Goal: Communication & Community: Answer question/provide support

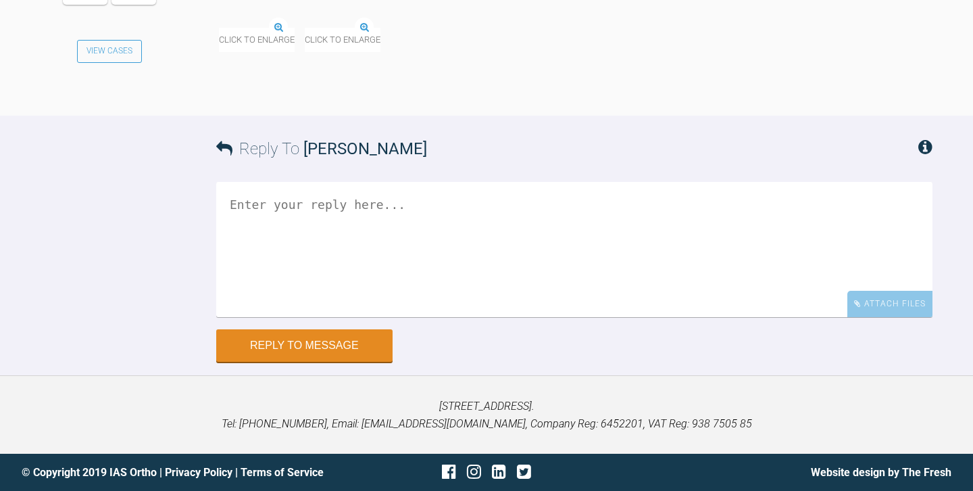
scroll to position [28864, 0]
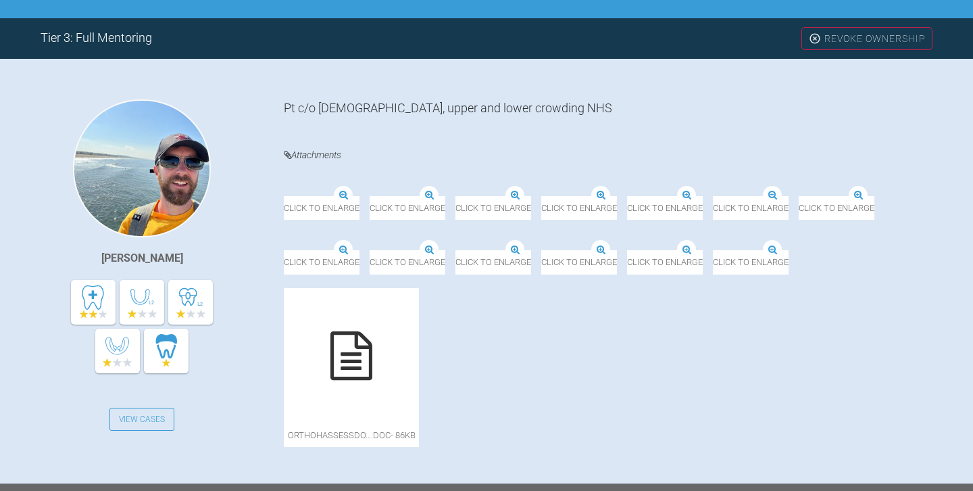
scroll to position [261, 0]
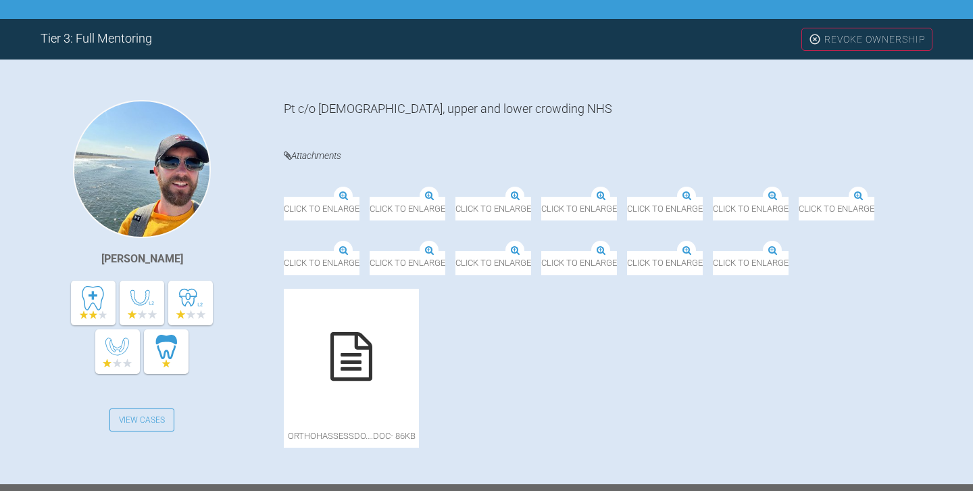
click at [627, 197] on img at bounding box center [627, 197] width 0 height 0
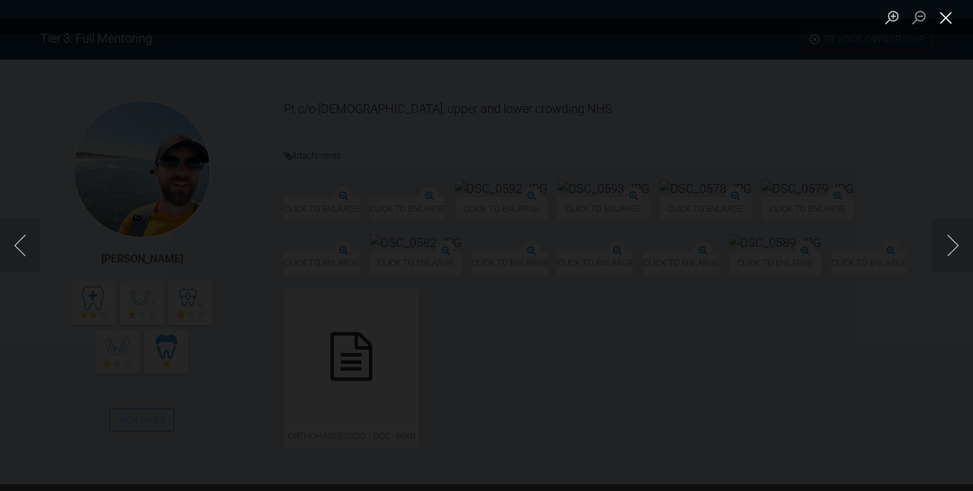
click at [945, 22] on button "Close lightbox" at bounding box center [945, 17] width 27 height 24
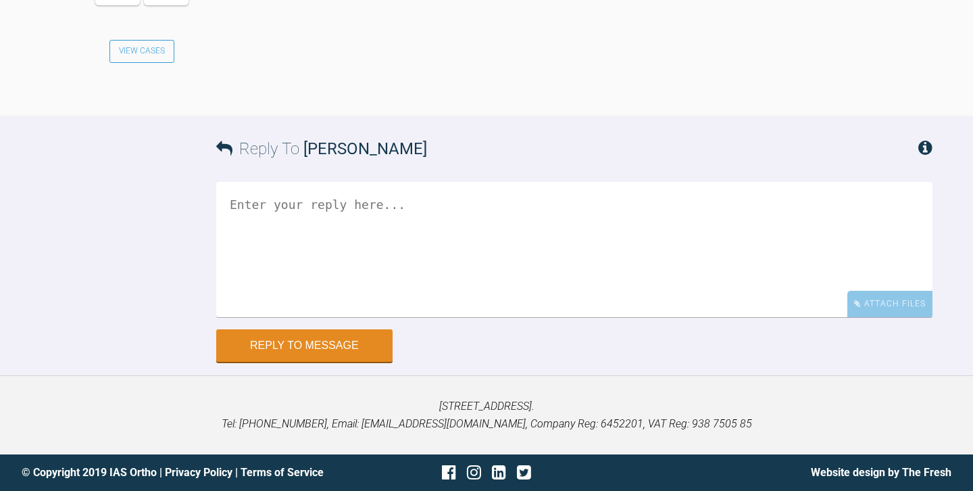
scroll to position [5301, 0]
click at [438, 317] on textarea at bounding box center [574, 249] width 716 height 135
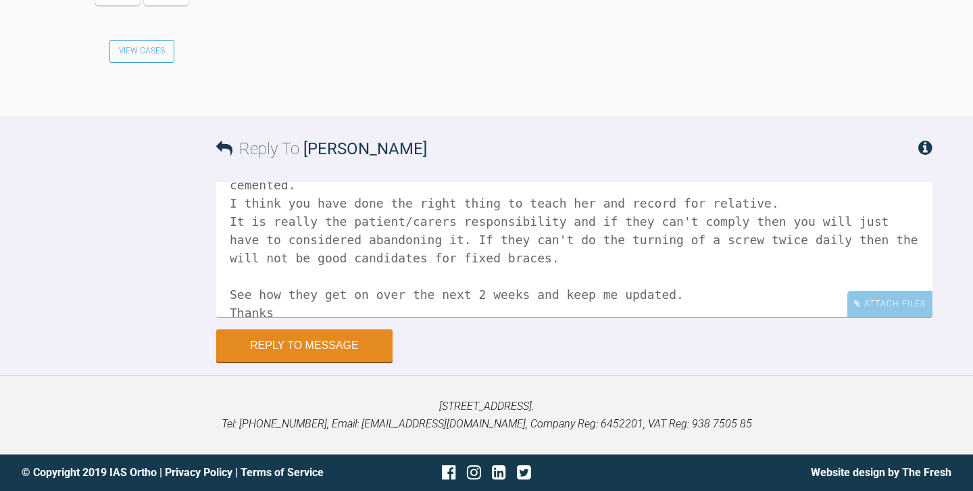
scroll to position [5493, 0]
type textarea "Hi Owen, I was thinking I haven't had an update oaths case and last I remembere…"
click at [274, 345] on button "Reply to Message" at bounding box center [304, 346] width 176 height 32
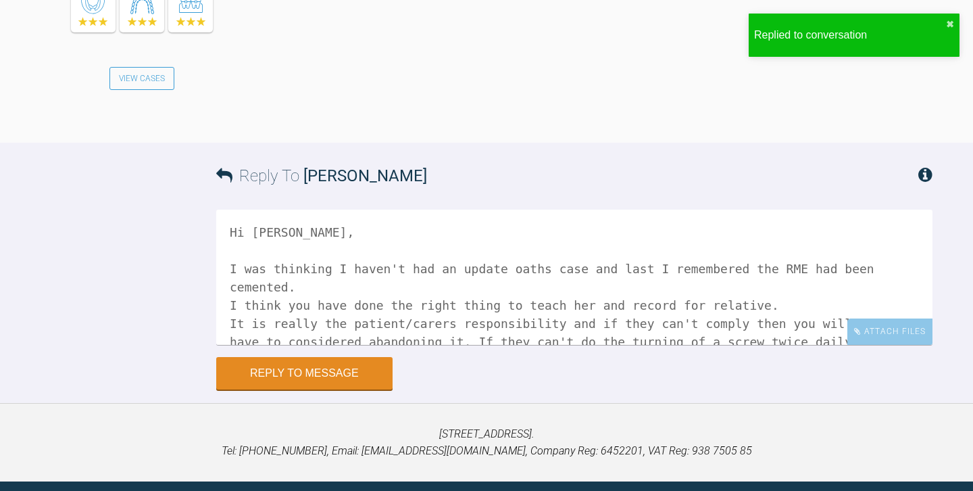
scroll to position [5747, 0]
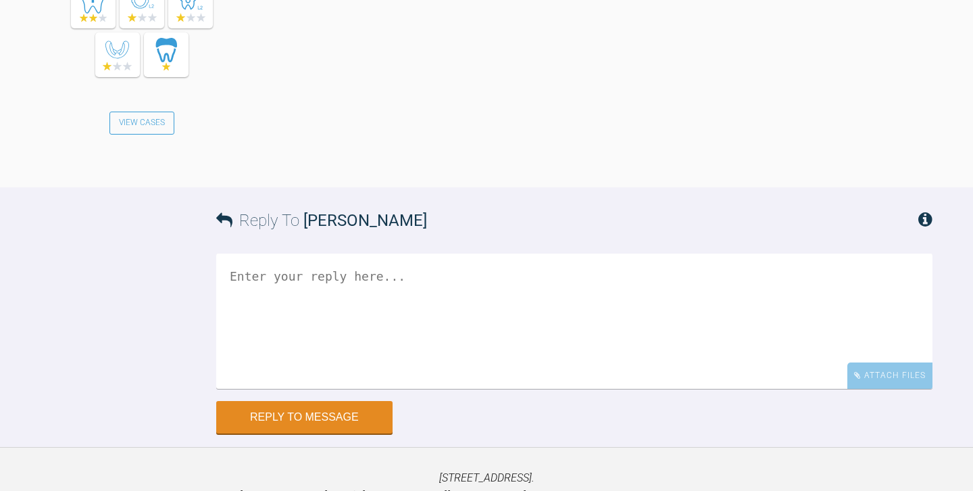
scroll to position [6713, 0]
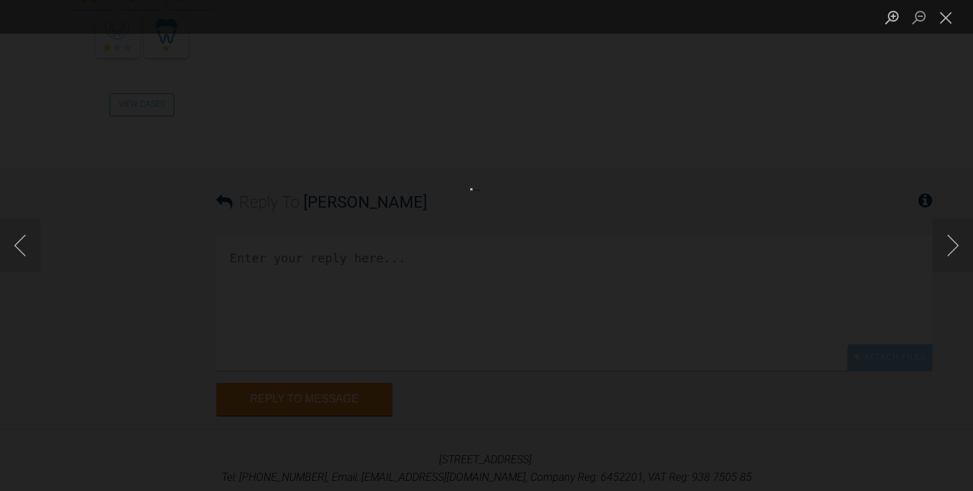
scroll to position [6754, 0]
click at [941, 15] on button "Close lightbox" at bounding box center [945, 17] width 27 height 24
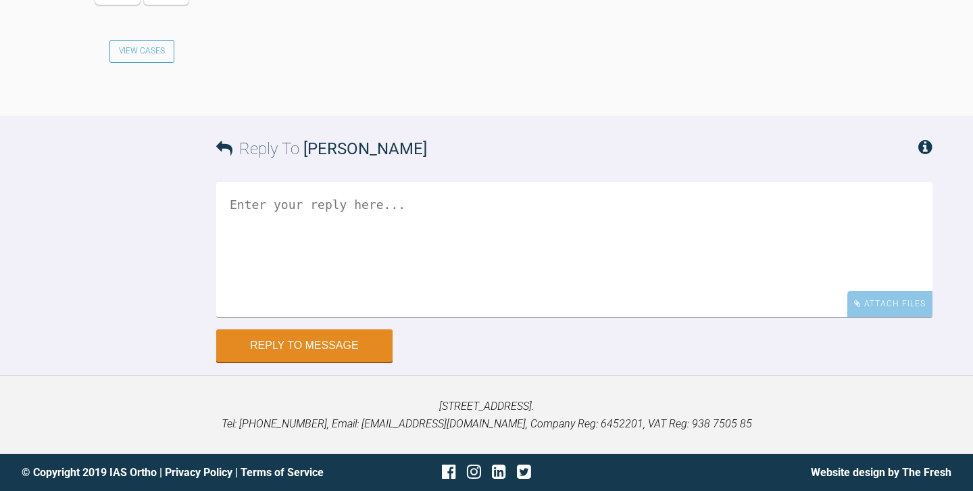
scroll to position [7438, 0]
click at [311, 317] on textarea at bounding box center [574, 249] width 716 height 135
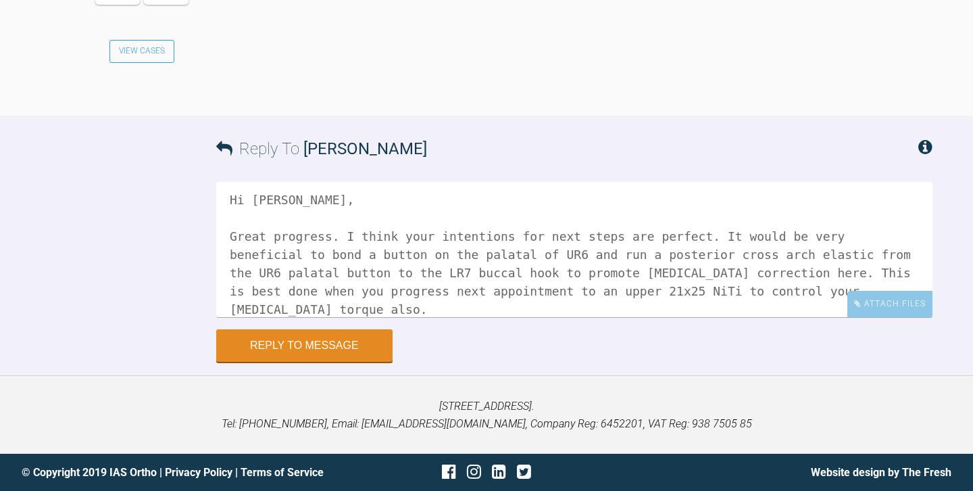
scroll to position [6927, 0]
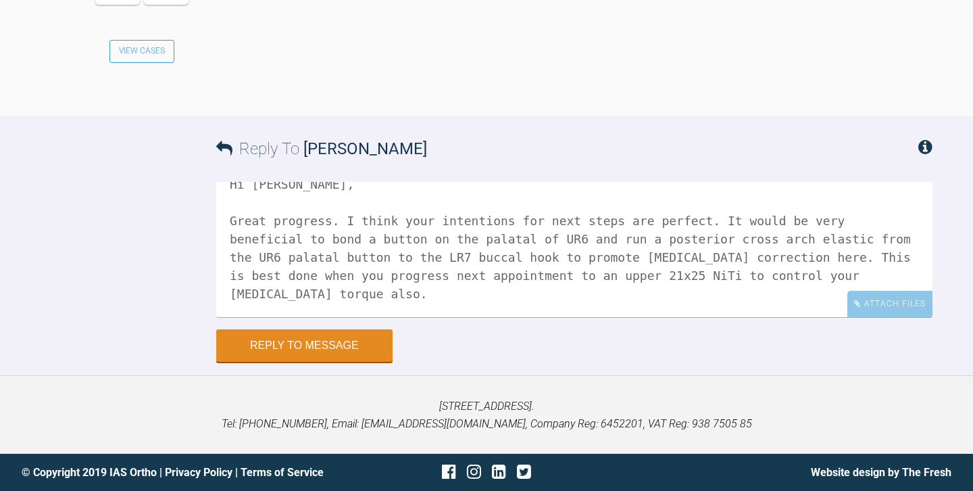
scroll to position [20, 0]
click at [517, 297] on textarea "Hi Owen, Great progress. I think your intentions for next steps are perfect. It…" at bounding box center [574, 249] width 716 height 135
drag, startPoint x: 517, startPoint y: 297, endPoint x: 463, endPoint y: 297, distance: 54.1
click at [463, 297] on textarea "Hi Owen, Great progress. I think your intentions for next steps are perfect. It…" at bounding box center [574, 249] width 716 height 135
drag, startPoint x: 399, startPoint y: 297, endPoint x: 372, endPoint y: 297, distance: 27.0
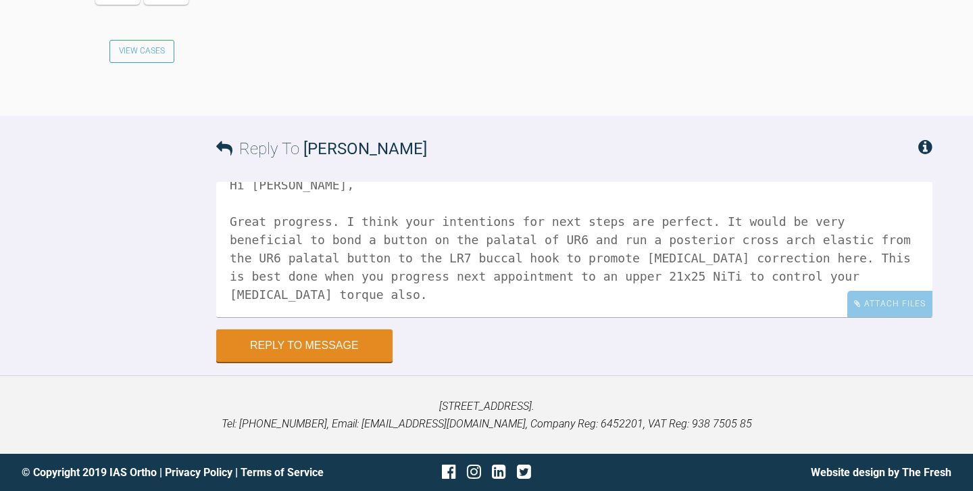
click at [372, 297] on textarea "Hi Owen, Great progress. I think your intentions for next steps are perfect. It…" at bounding box center [574, 249] width 716 height 135
drag, startPoint x: 564, startPoint y: 297, endPoint x: 545, endPoint y: 297, distance: 18.9
click at [545, 297] on textarea "Hi Owen, Great progress. I think your intentions for next steps are perfect. It…" at bounding box center [574, 249] width 716 height 135
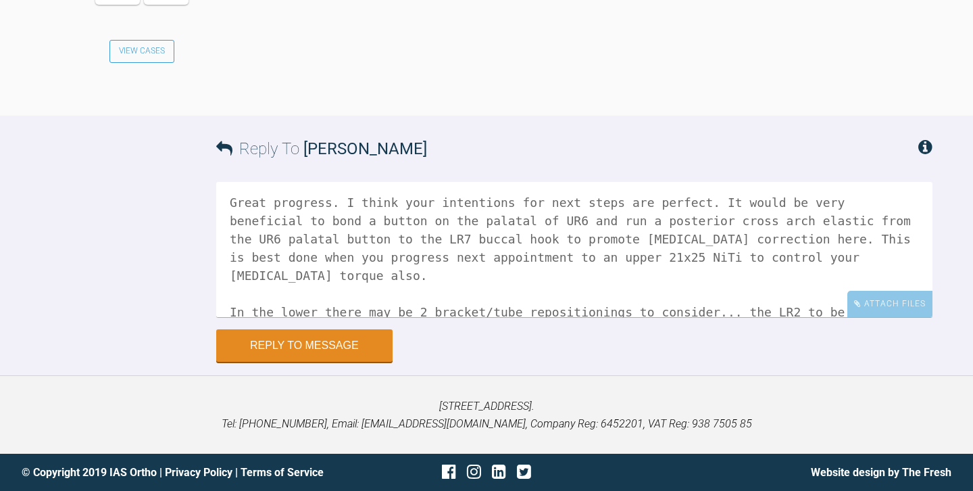
scroll to position [38, 0]
click at [907, 278] on textarea "Hi Owen, Great progress. I think your intentions for next steps are perfect. It…" at bounding box center [574, 249] width 716 height 135
click at [778, 287] on textarea "Hi Owen, Great progress. I think your intentions for next steps are perfect. It…" at bounding box center [574, 249] width 716 height 135
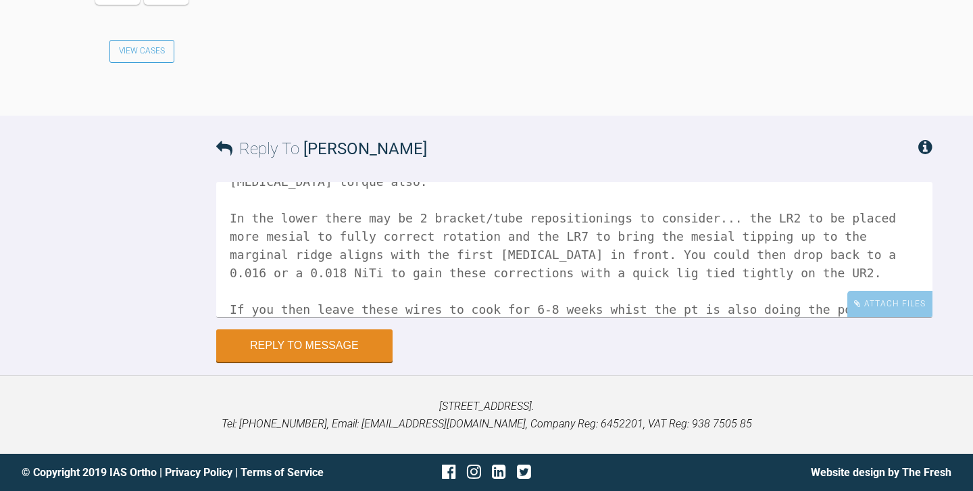
scroll to position [151, 0]
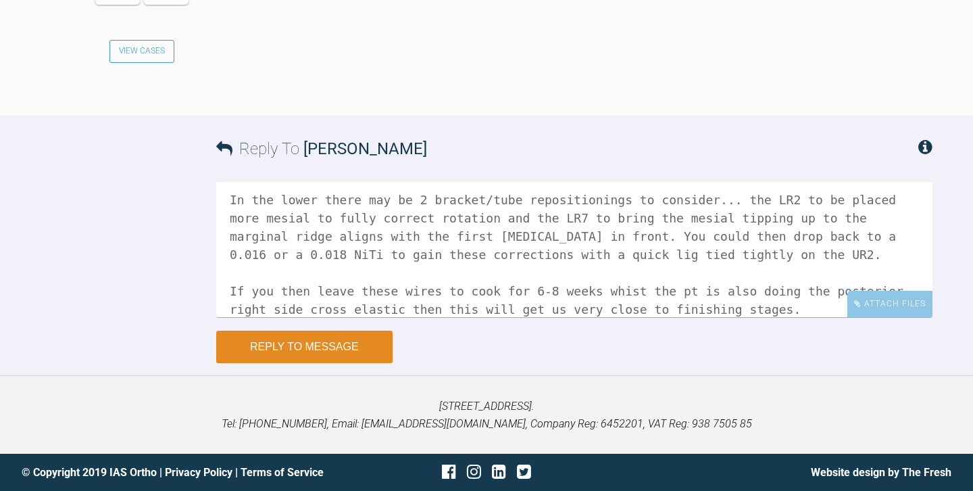
type textarea "Hi Owen, Great progress. I think your intentions for next steps are perfect. It…"
click at [283, 332] on button "Reply to Message" at bounding box center [304, 346] width 176 height 32
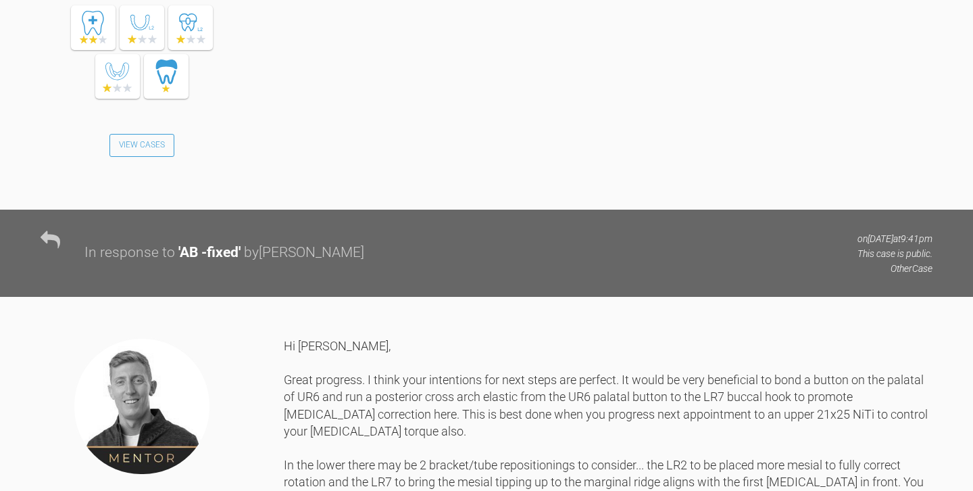
scroll to position [6754, 0]
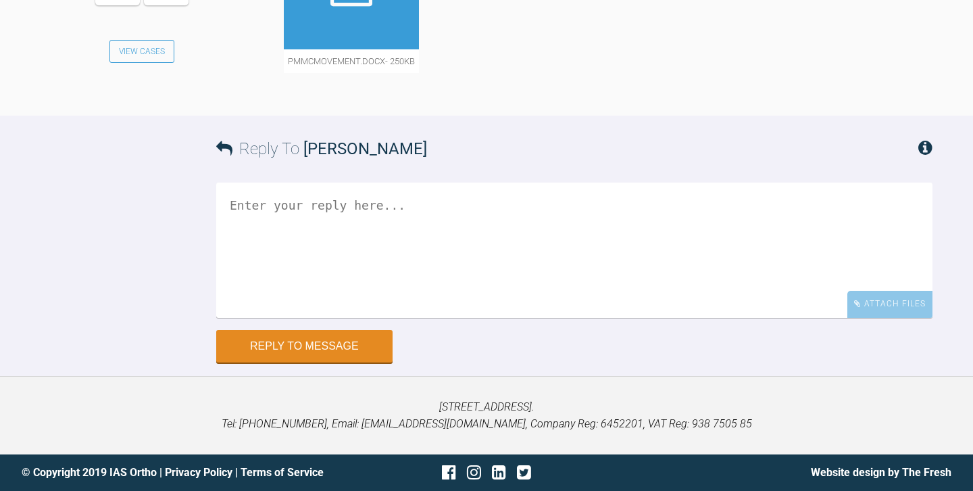
scroll to position [13019, 0]
click at [391, 318] on textarea at bounding box center [574, 249] width 716 height 135
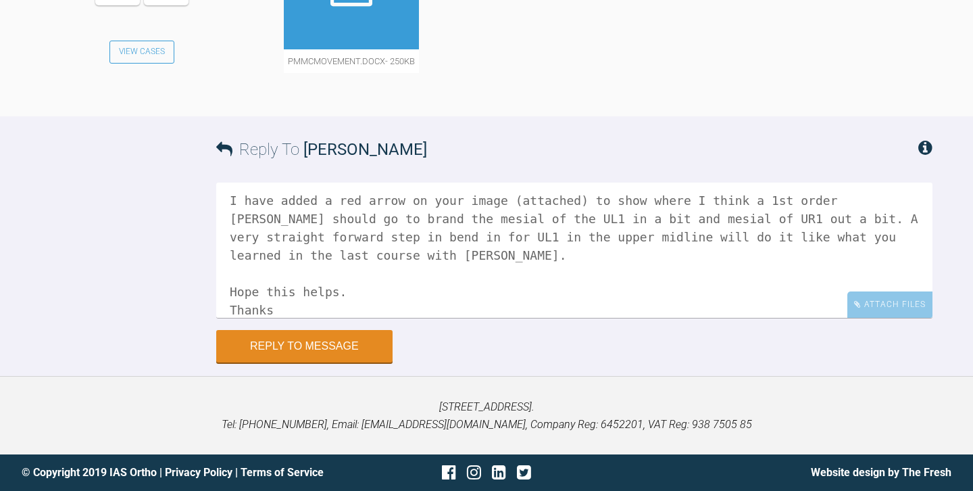
scroll to position [13364, 0]
type textarea "Hi Owen, I have added a red arrow on your image (attached) to show where I thin…"
click at [884, 318] on div "Attach Files" at bounding box center [889, 304] width 85 height 26
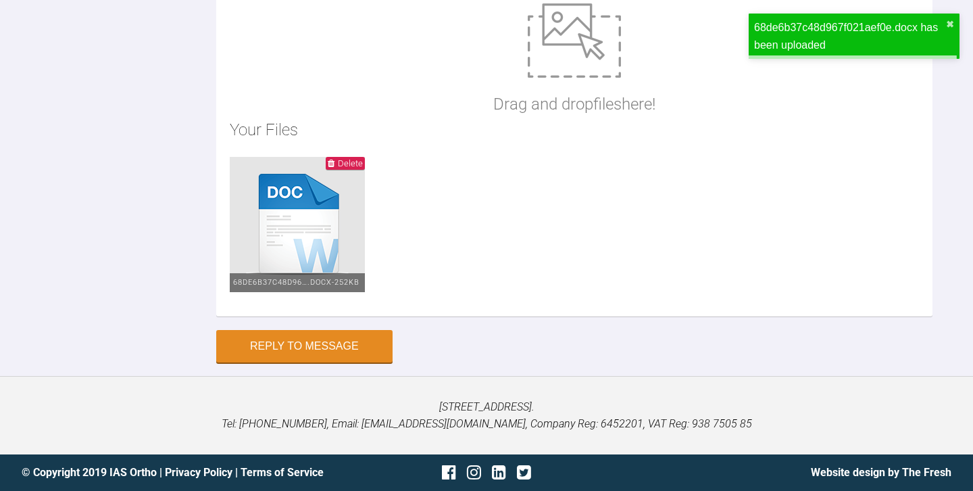
scroll to position [13618, 0]
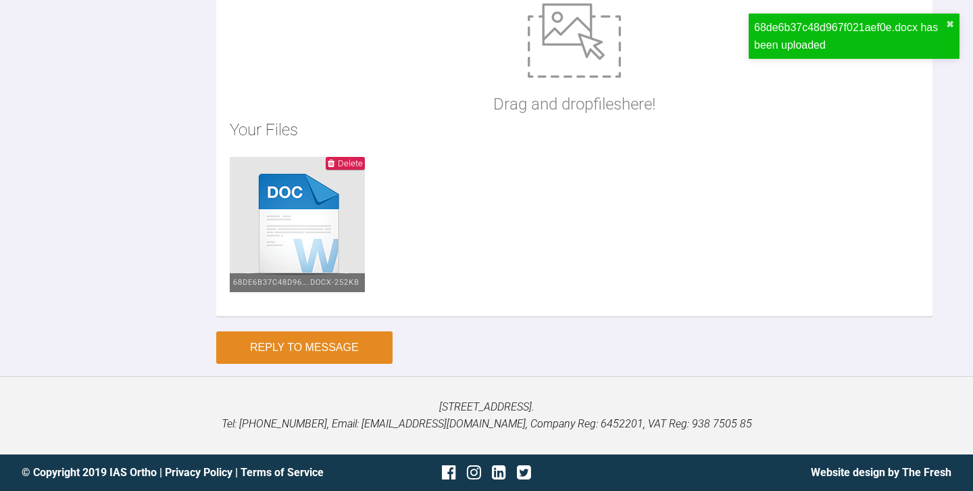
click at [301, 364] on button "Reply to Message" at bounding box center [304, 347] width 176 height 32
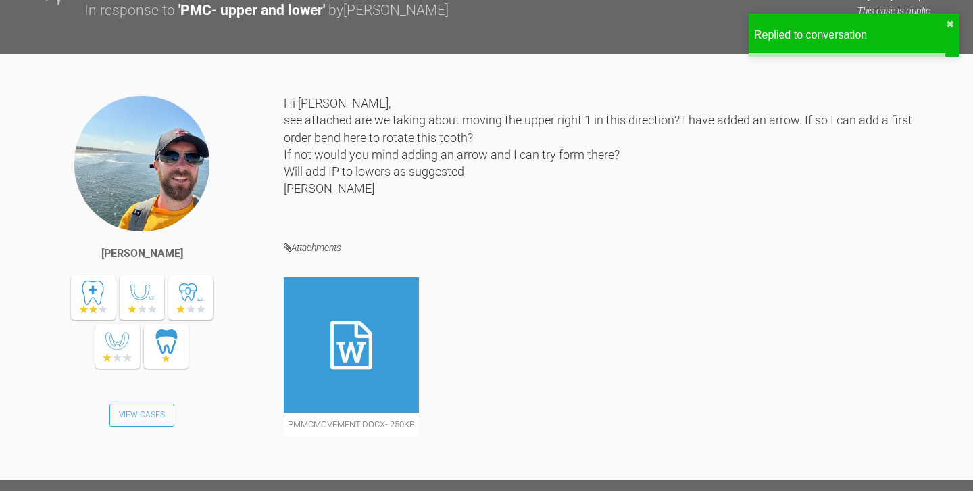
scroll to position [12036, 0]
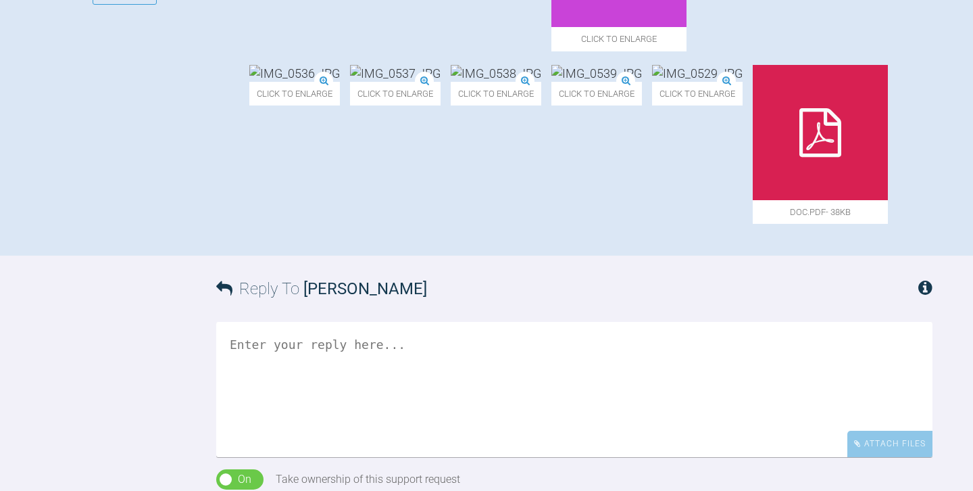
scroll to position [639, 0]
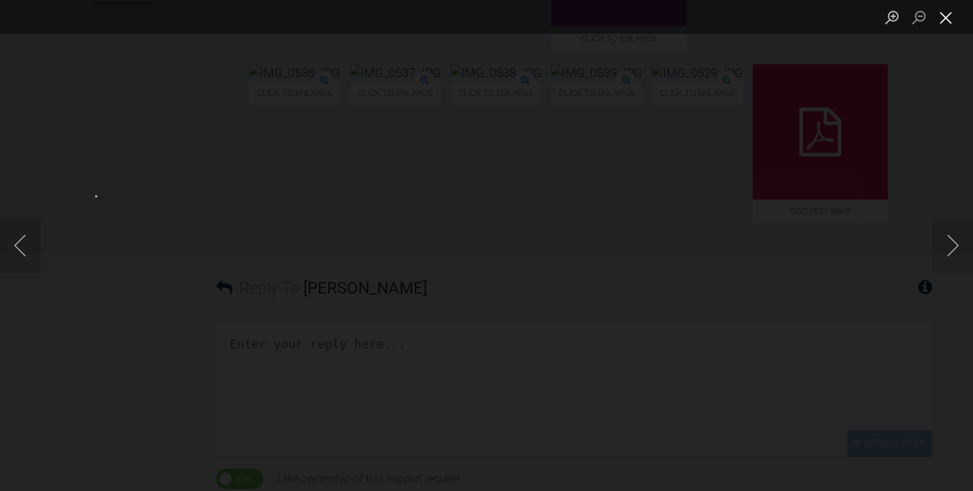
click at [946, 17] on button "Close lightbox" at bounding box center [945, 17] width 27 height 24
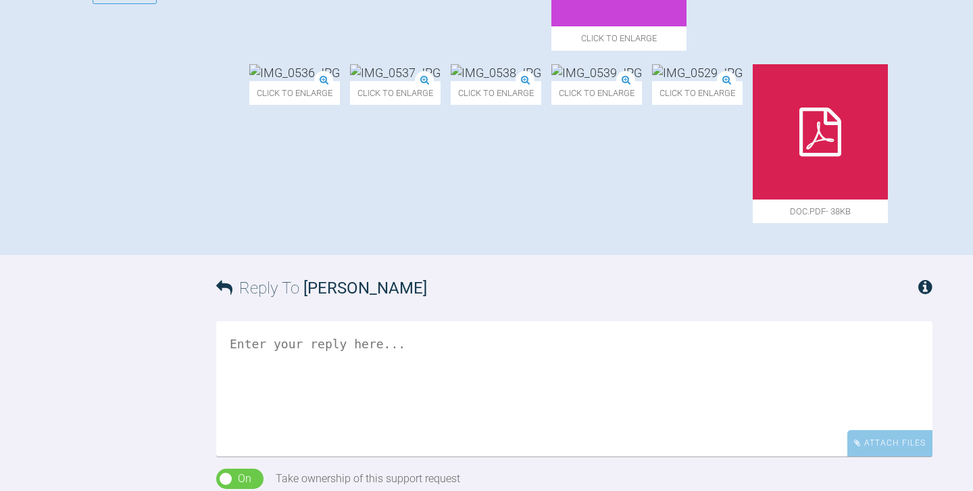
scroll to position [834, 0]
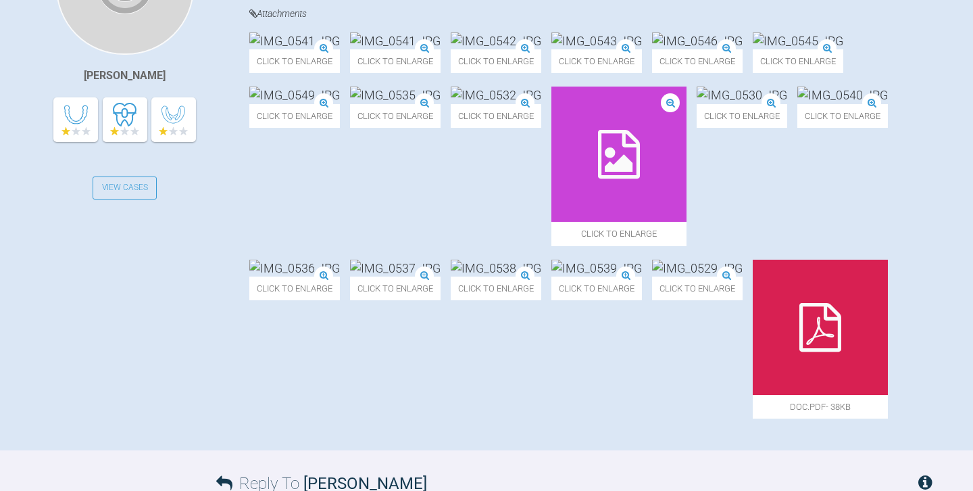
scroll to position [438, 0]
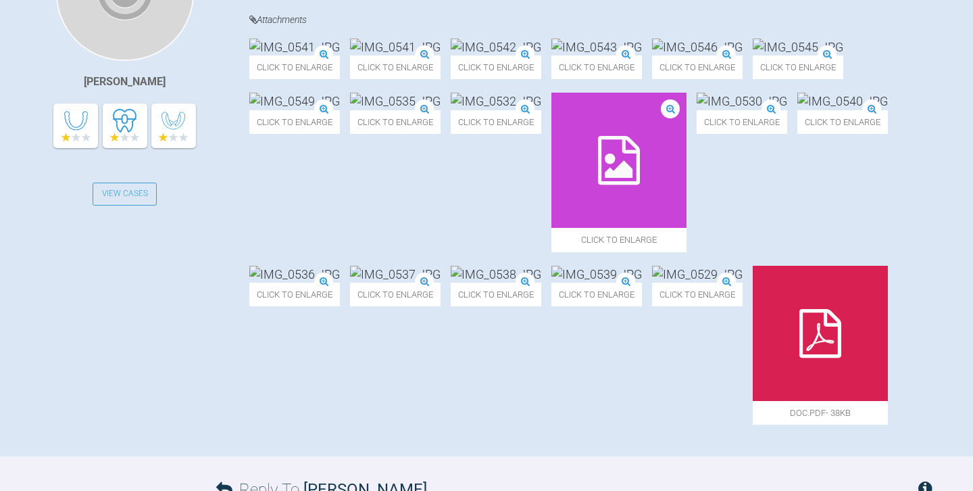
click at [441, 109] on img at bounding box center [395, 101] width 91 height 17
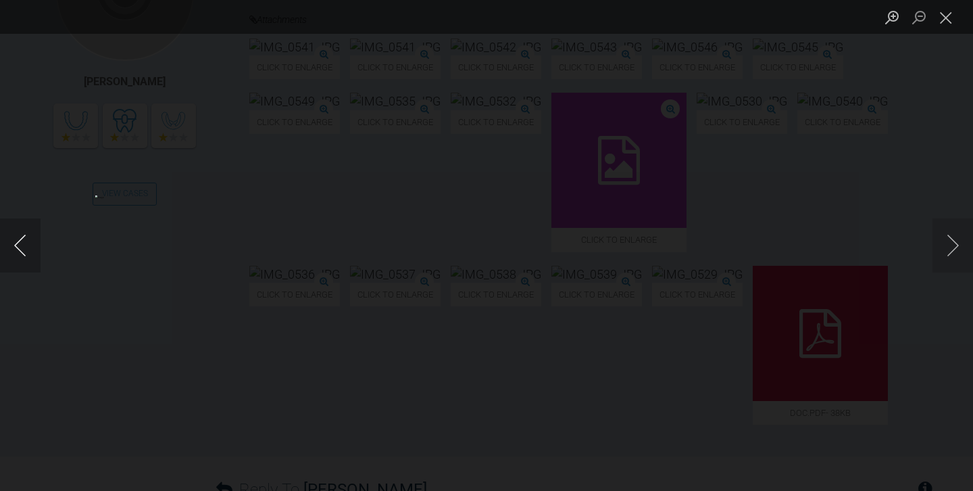
click at [34, 238] on button "Previous image" at bounding box center [20, 245] width 41 height 54
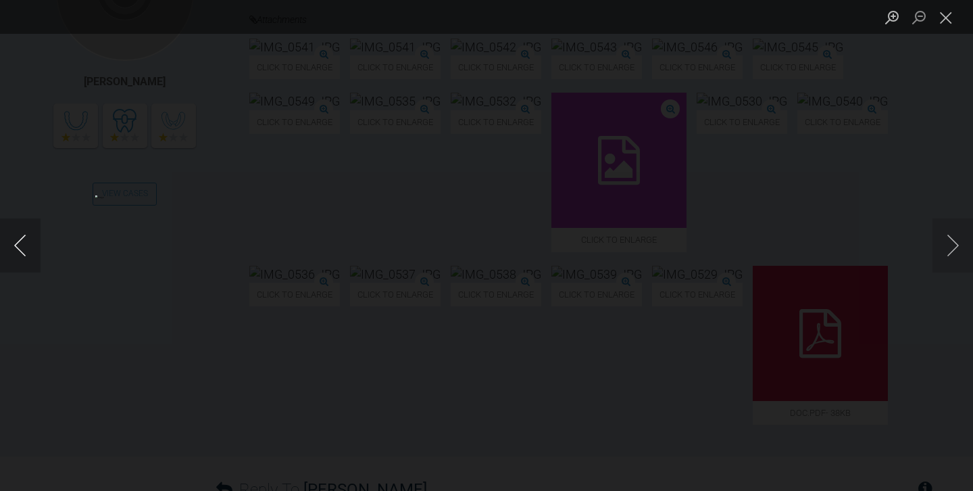
click at [34, 238] on button "Previous image" at bounding box center [20, 245] width 41 height 54
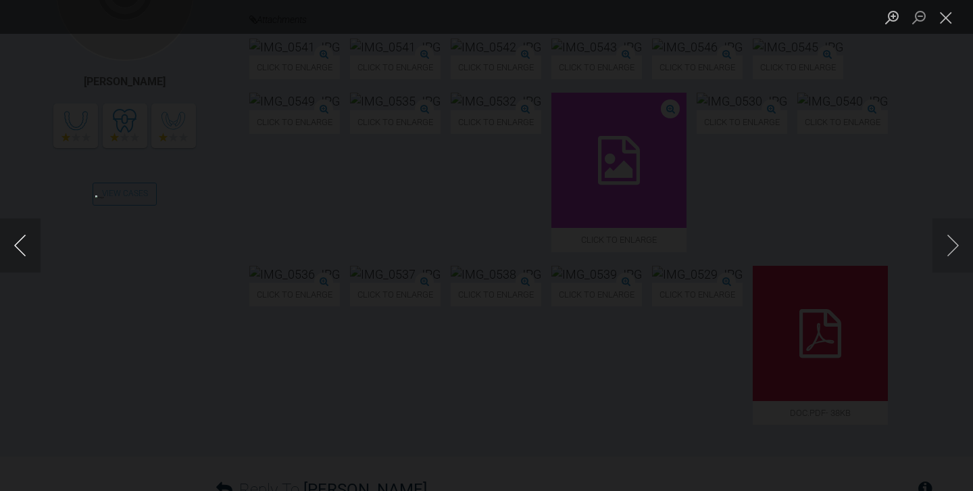
click at [34, 238] on button "Previous image" at bounding box center [20, 245] width 41 height 54
click at [72, 188] on div "Lightbox" at bounding box center [486, 245] width 973 height 491
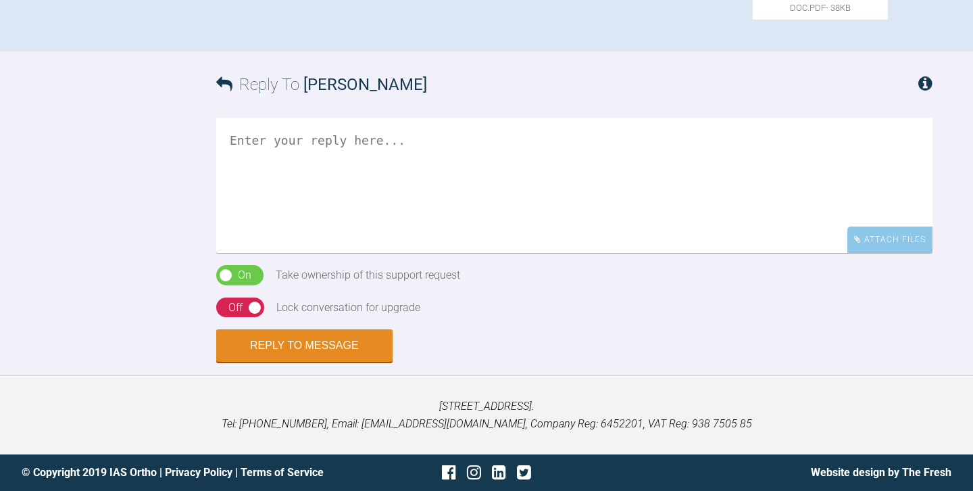
scroll to position [1162, 0]
click at [352, 182] on textarea at bounding box center [574, 185] width 716 height 135
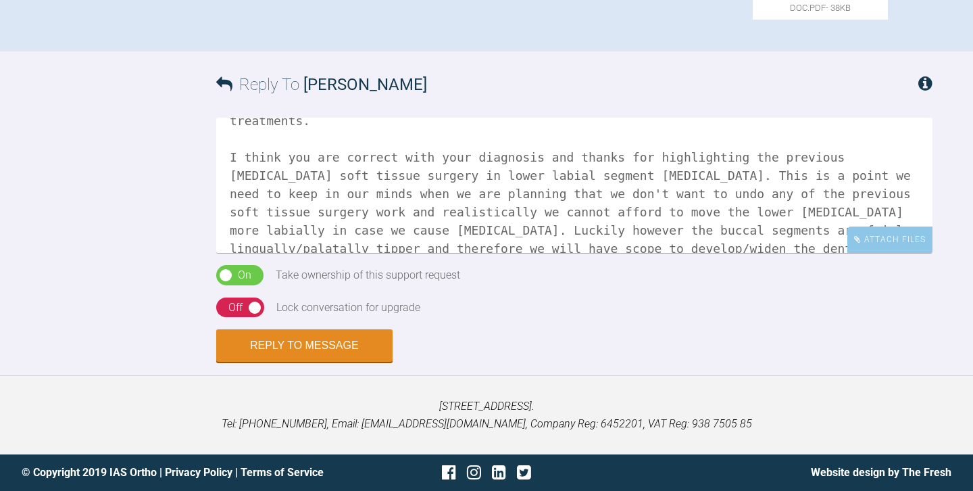
scroll to position [95, 0]
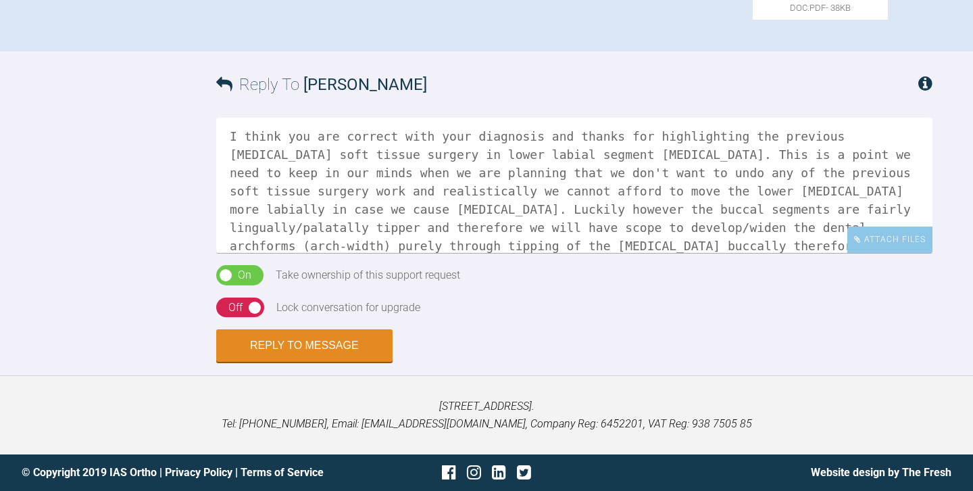
click at [581, 253] on textarea "Hi [PERSON_NAME], Thanks for uploading. Some nice photography and good case ass…" at bounding box center [574, 185] width 716 height 135
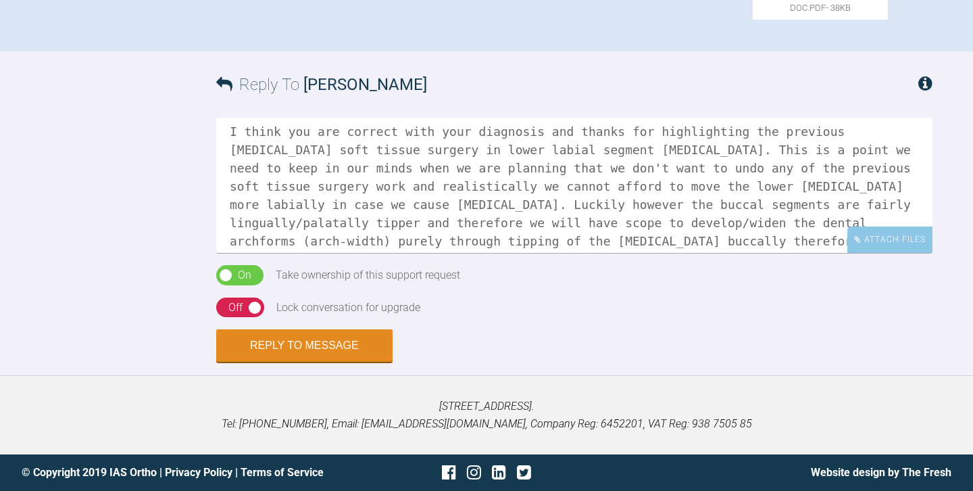
scroll to position [111, 0]
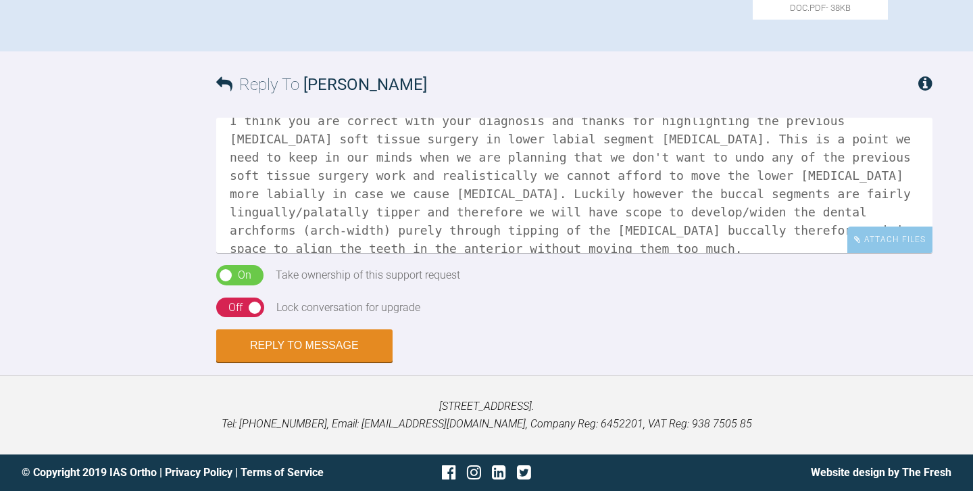
click at [610, 253] on textarea "Hi [PERSON_NAME], Thanks for uploading. Some nice photography and good case ass…" at bounding box center [574, 185] width 716 height 135
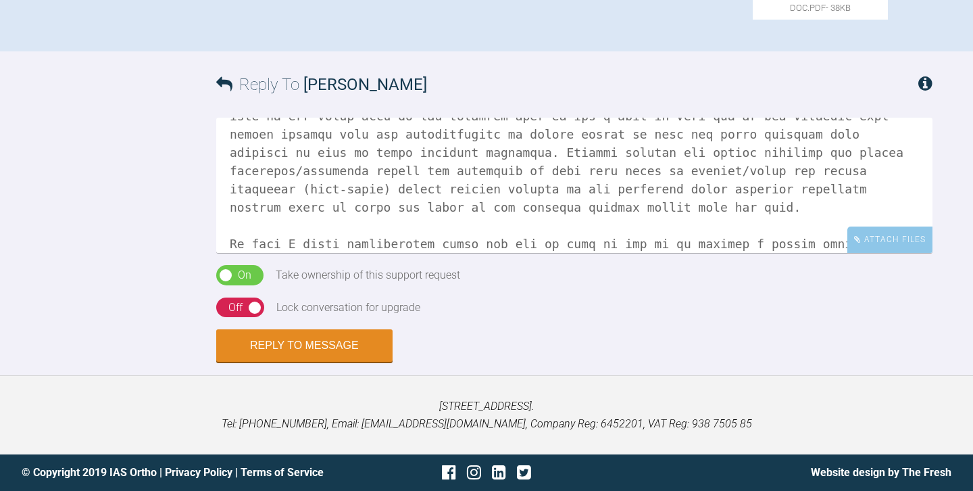
scroll to position [153, 0]
click at [267, 253] on textarea at bounding box center [574, 185] width 716 height 135
click at [247, 253] on textarea at bounding box center [574, 185] width 716 height 135
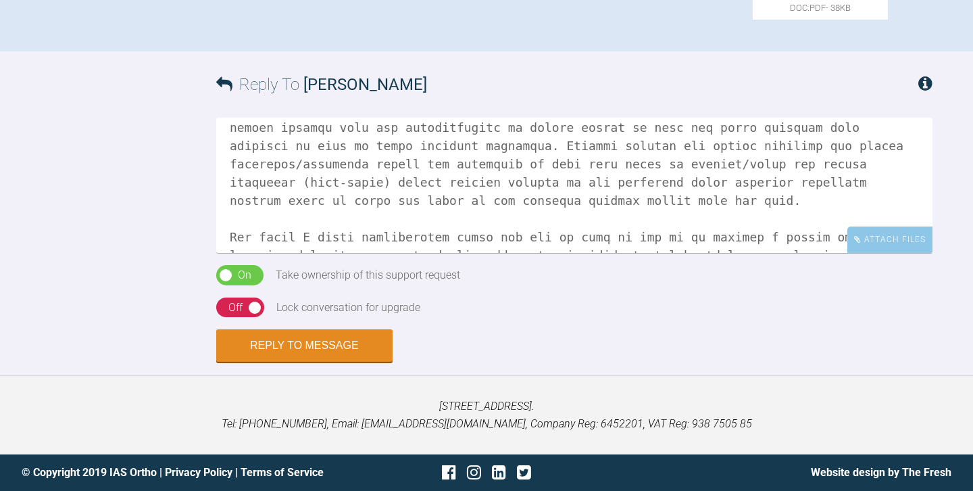
scroll to position [159, 0]
click at [717, 253] on textarea at bounding box center [574, 185] width 716 height 135
click at [889, 253] on textarea at bounding box center [574, 185] width 716 height 135
drag, startPoint x: 534, startPoint y: 387, endPoint x: 393, endPoint y: 388, distance: 141.2
click at [393, 253] on textarea at bounding box center [574, 185] width 716 height 135
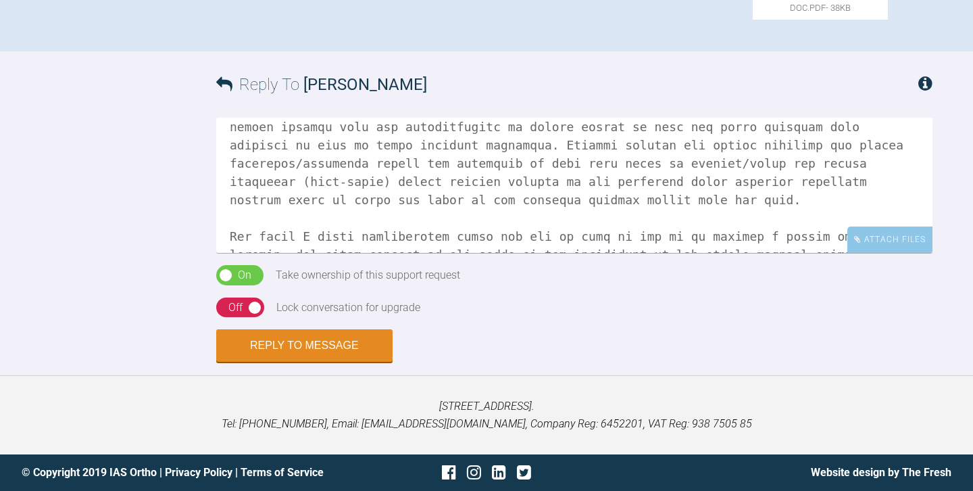
click at [321, 253] on textarea at bounding box center [574, 185] width 716 height 135
drag, startPoint x: 604, startPoint y: 385, endPoint x: 452, endPoint y: 386, distance: 152.0
click at [452, 253] on textarea at bounding box center [574, 185] width 716 height 135
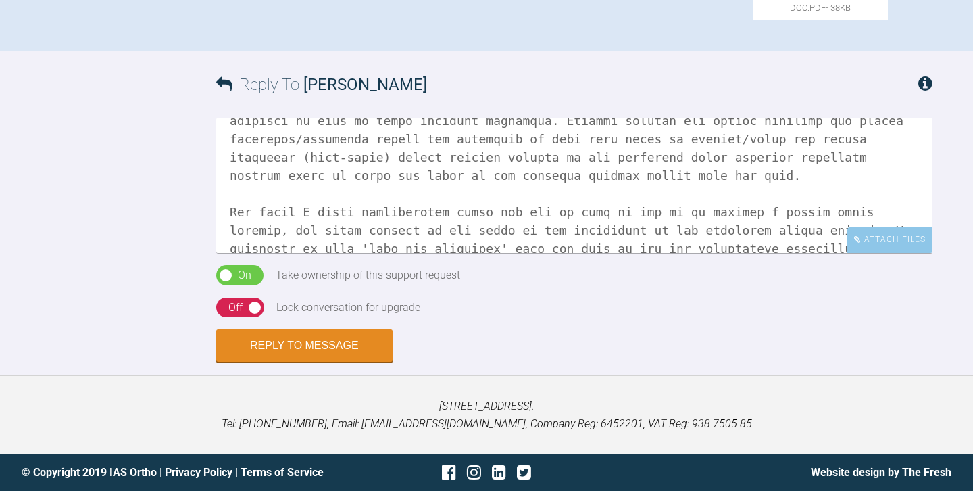
scroll to position [1042, 0]
click at [828, 253] on textarea at bounding box center [574, 185] width 716 height 135
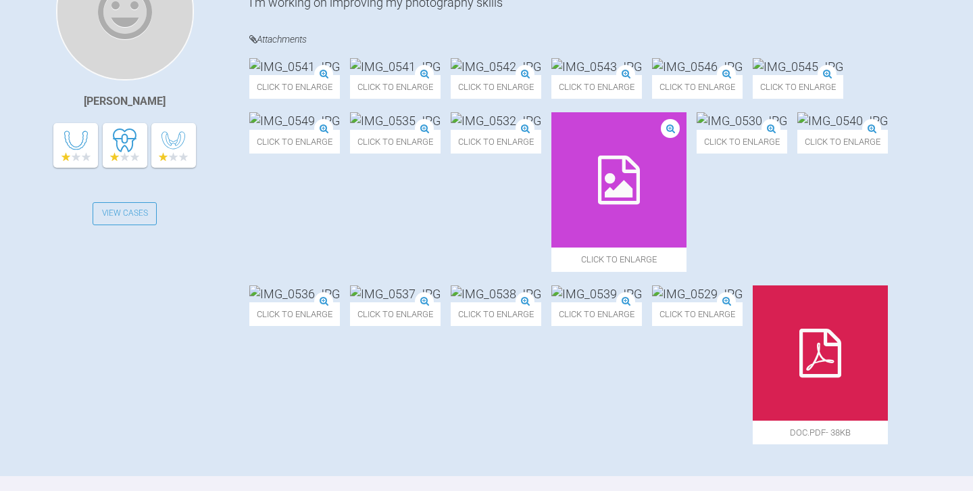
scroll to position [418, 0]
click at [541, 76] on img at bounding box center [496, 67] width 91 height 17
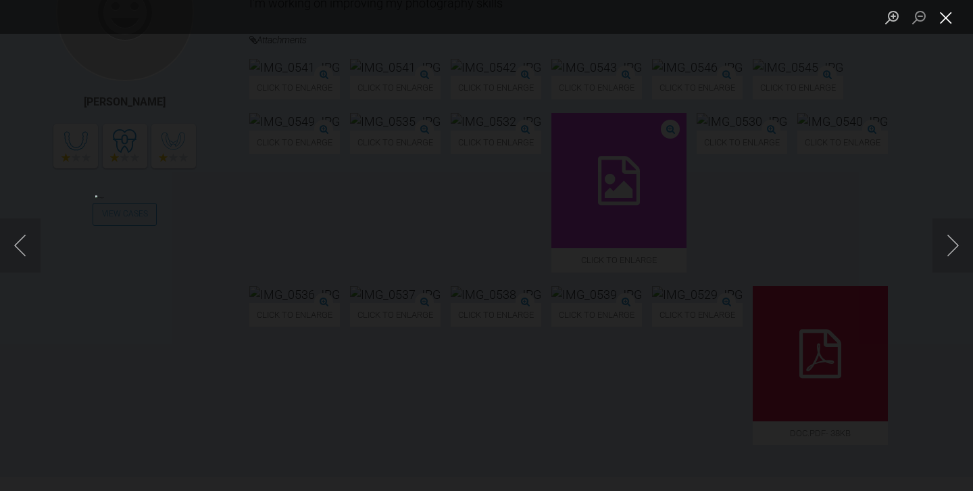
click at [946, 21] on button "Close lightbox" at bounding box center [945, 17] width 27 height 24
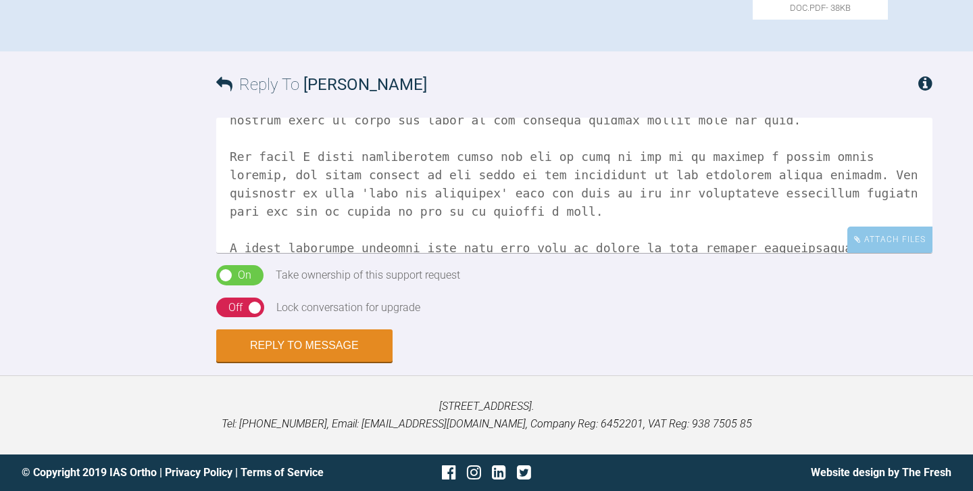
scroll to position [239, 0]
click at [352, 220] on textarea at bounding box center [574, 185] width 716 height 135
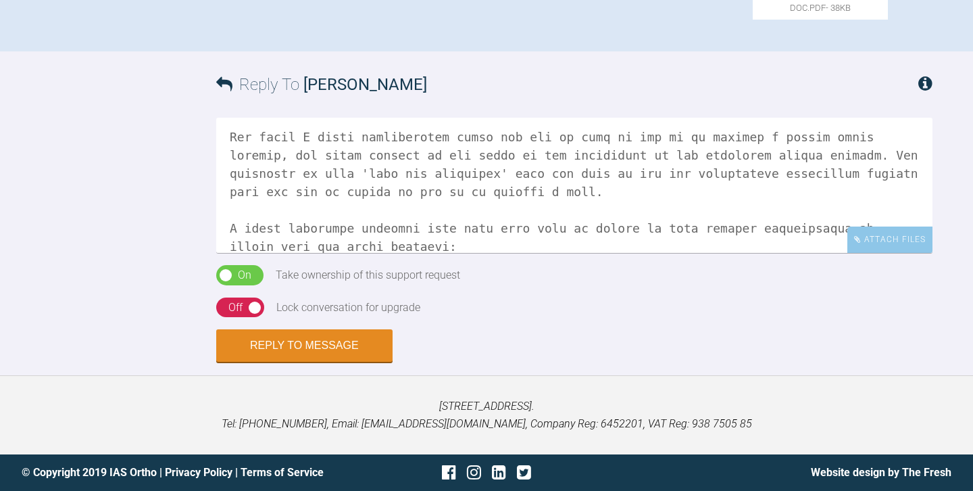
scroll to position [257, 0]
click at [825, 230] on textarea at bounding box center [574, 185] width 716 height 135
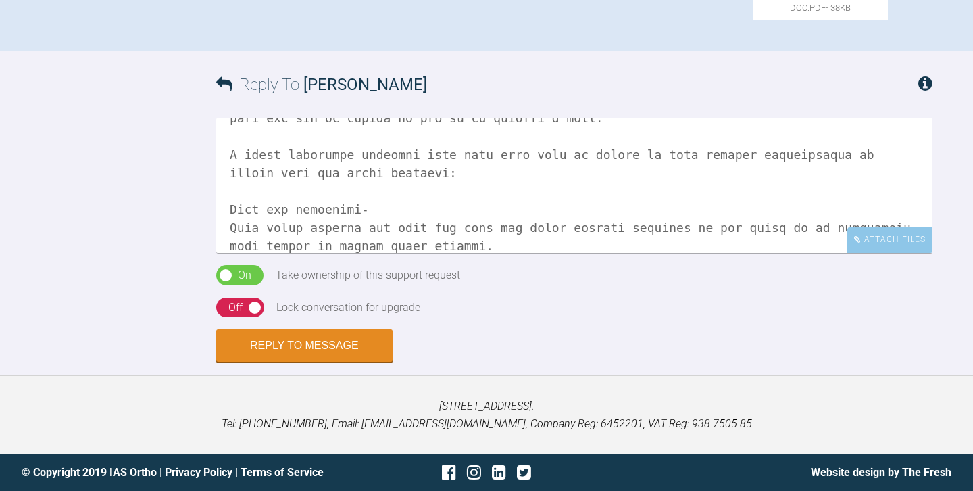
scroll to position [369, 0]
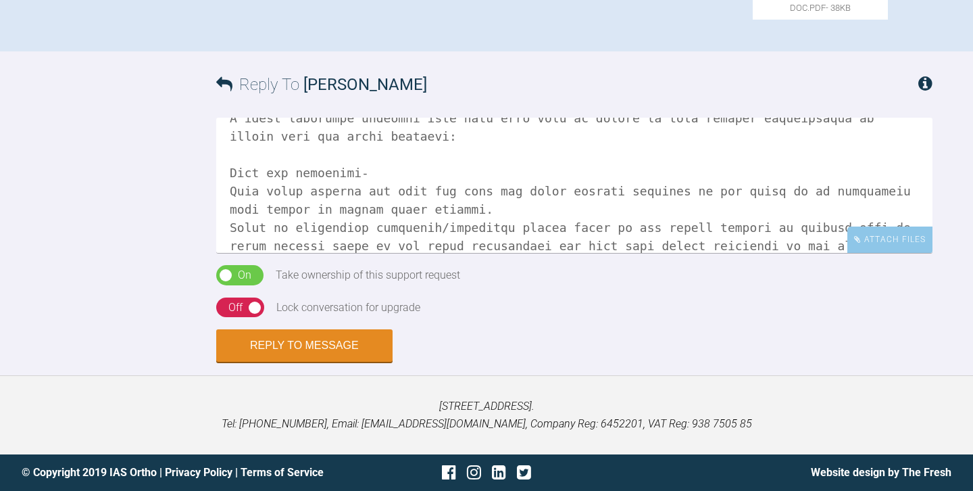
click at [249, 194] on textarea at bounding box center [574, 185] width 716 height 135
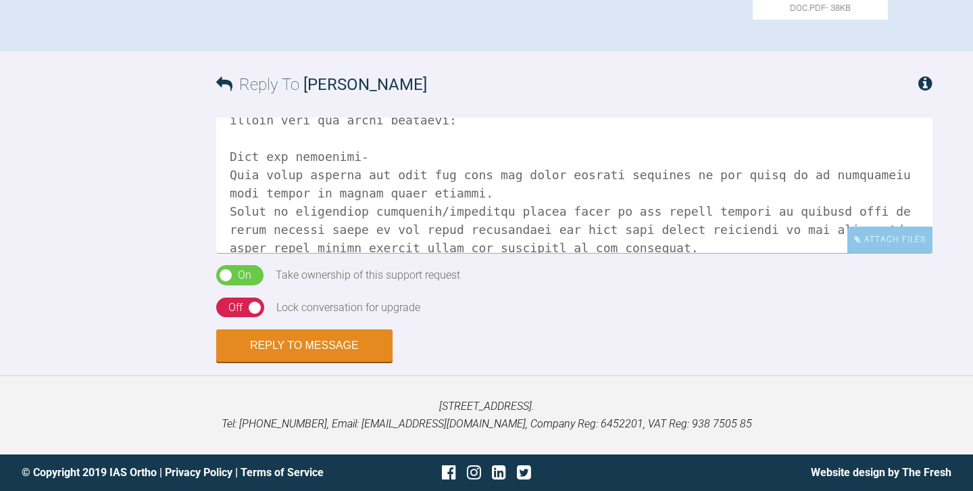
scroll to position [384, 0]
click at [282, 220] on textarea at bounding box center [574, 185] width 716 height 135
type textarea "Hi [PERSON_NAME], Thanks for uploading. Some nice photography and good case ass…"
click at [238, 315] on div "Off" at bounding box center [235, 308] width 14 height 18
click at [295, 341] on button "Reply to Message" at bounding box center [304, 346] width 176 height 32
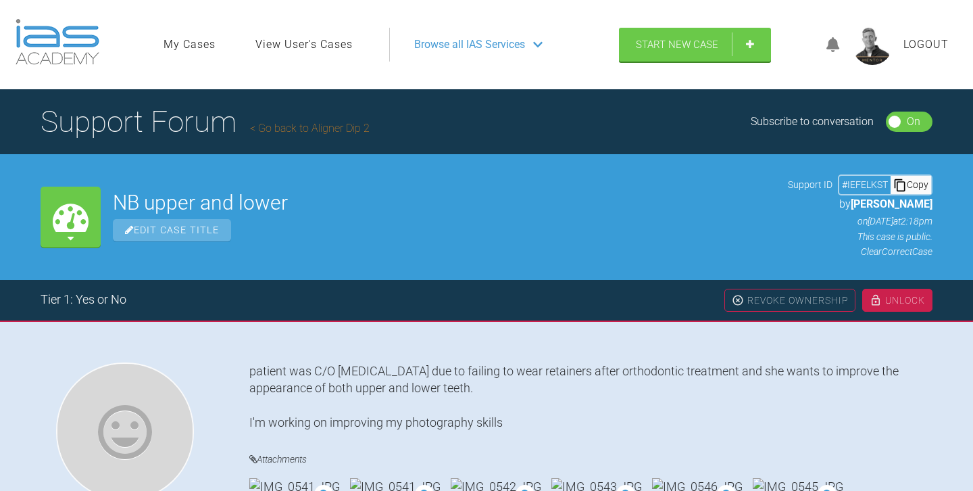
scroll to position [0, 0]
